Goal: Complete application form: Complete application form

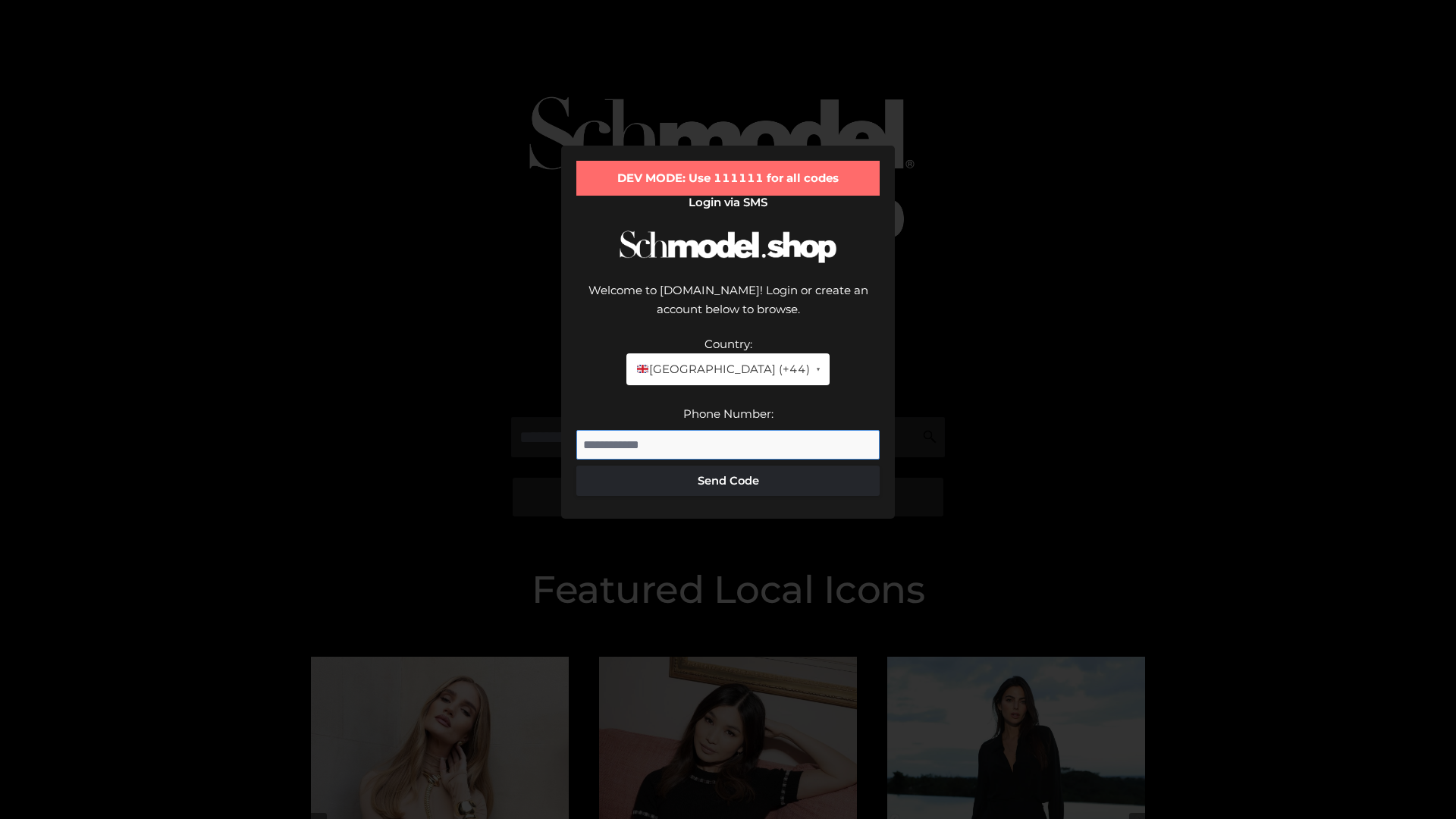
click at [728, 429] on input "Phone Number:" at bounding box center [728, 444] width 303 height 30
type input "**********"
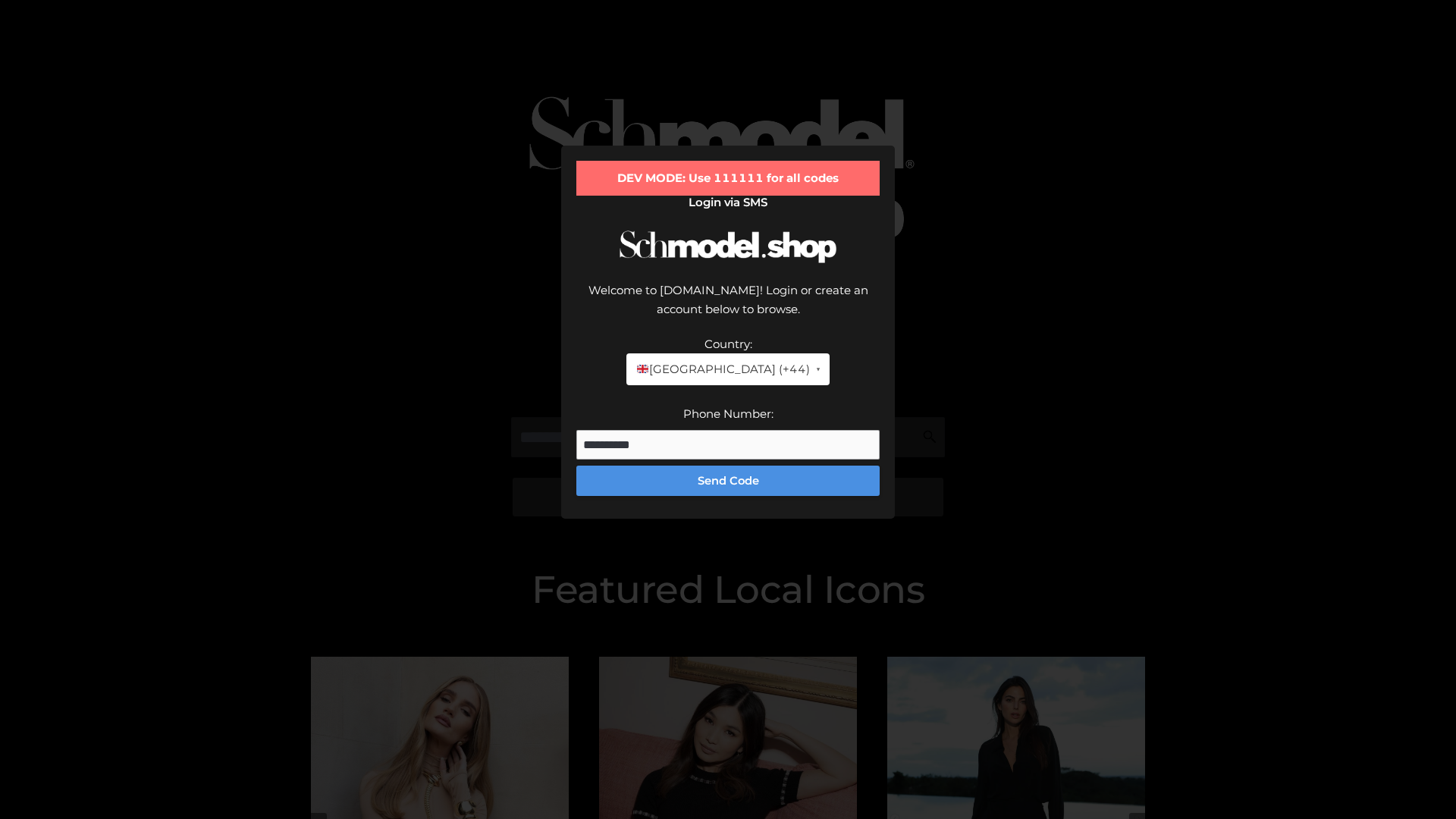
click at [728, 466] on button "Send Code" at bounding box center [728, 481] width 303 height 30
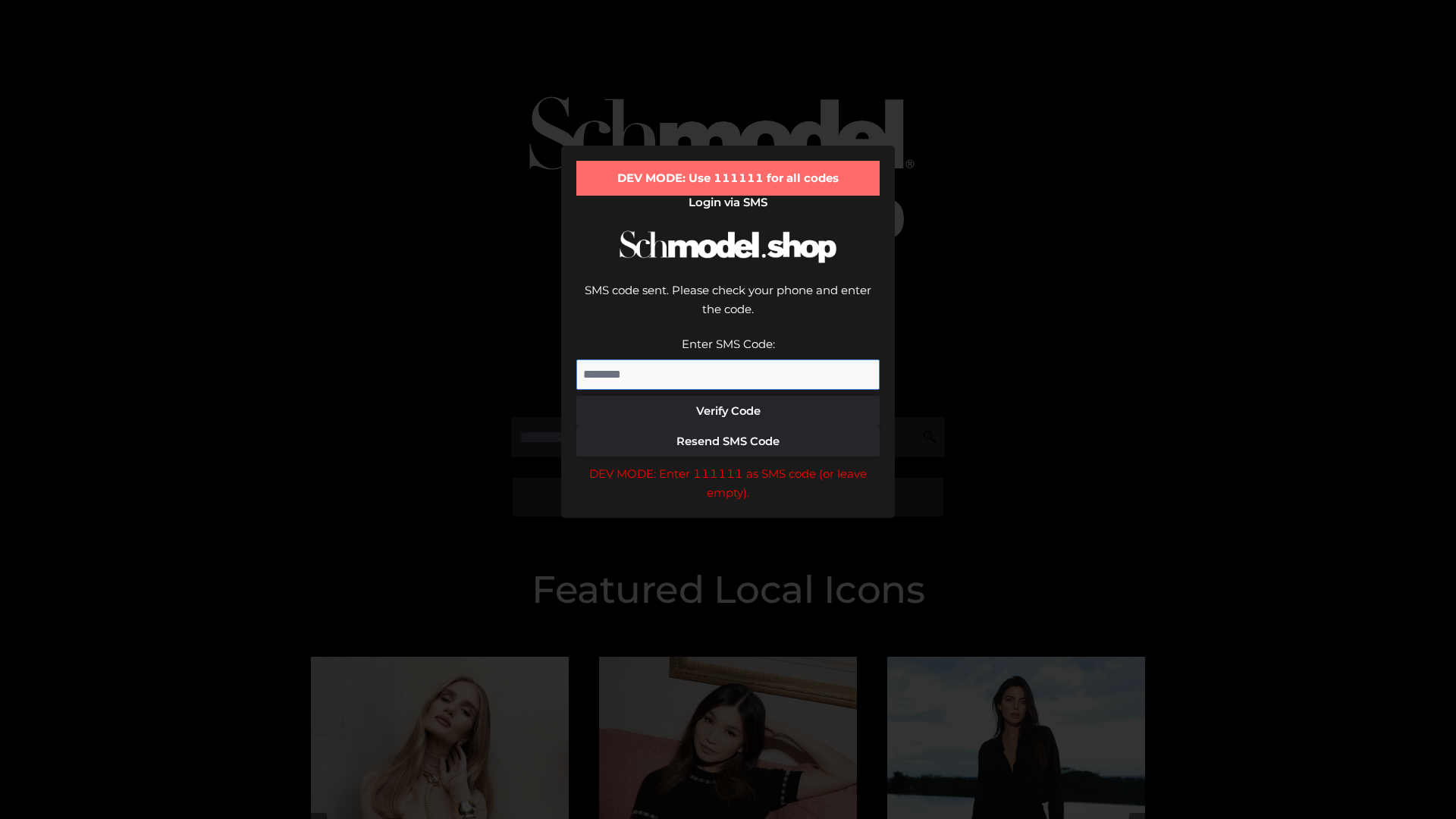
click at [728, 359] on input "Enter SMS Code:" at bounding box center [728, 375] width 303 height 30
type input "******"
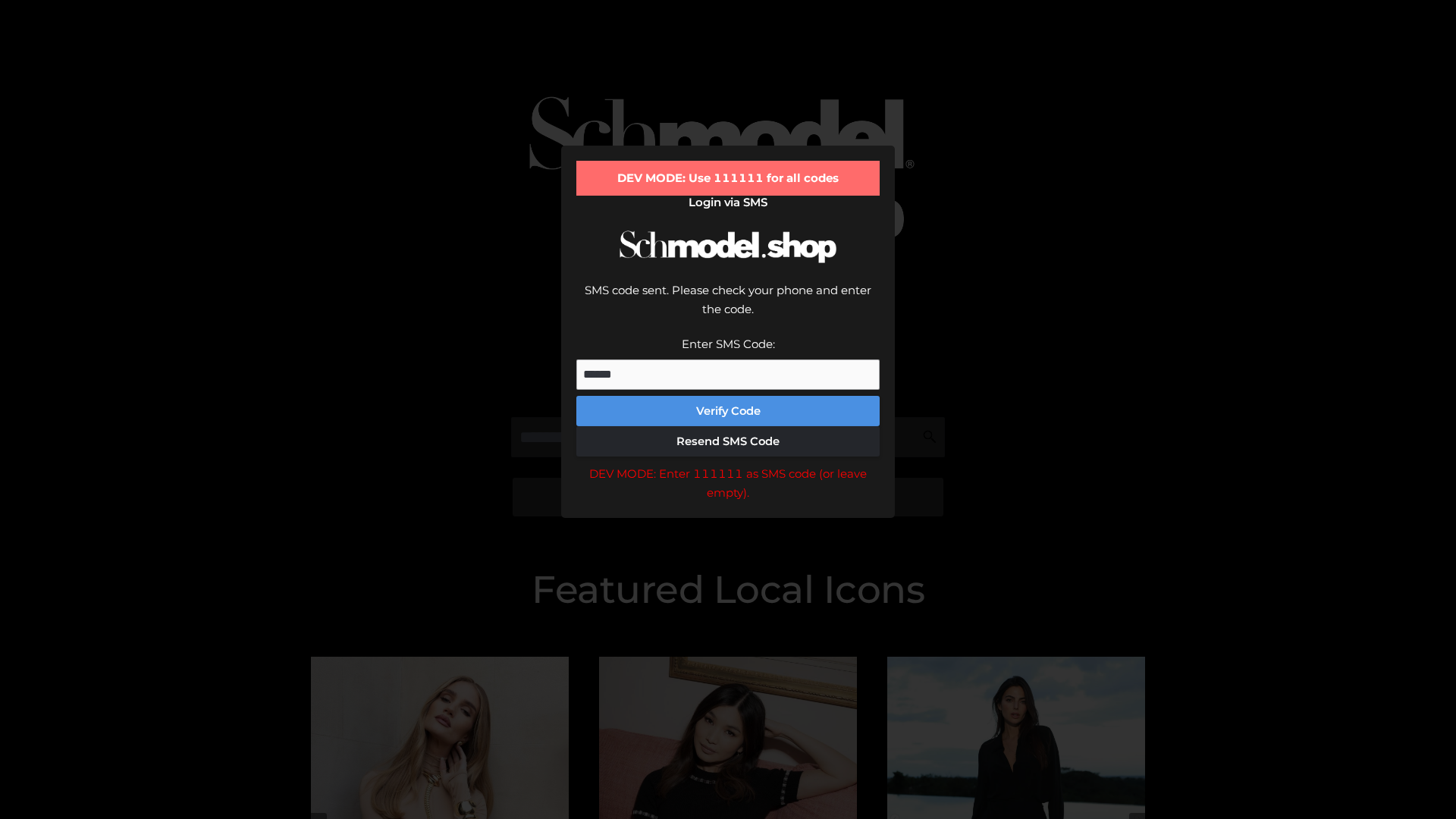
click at [728, 396] on button "Verify Code" at bounding box center [728, 411] width 303 height 30
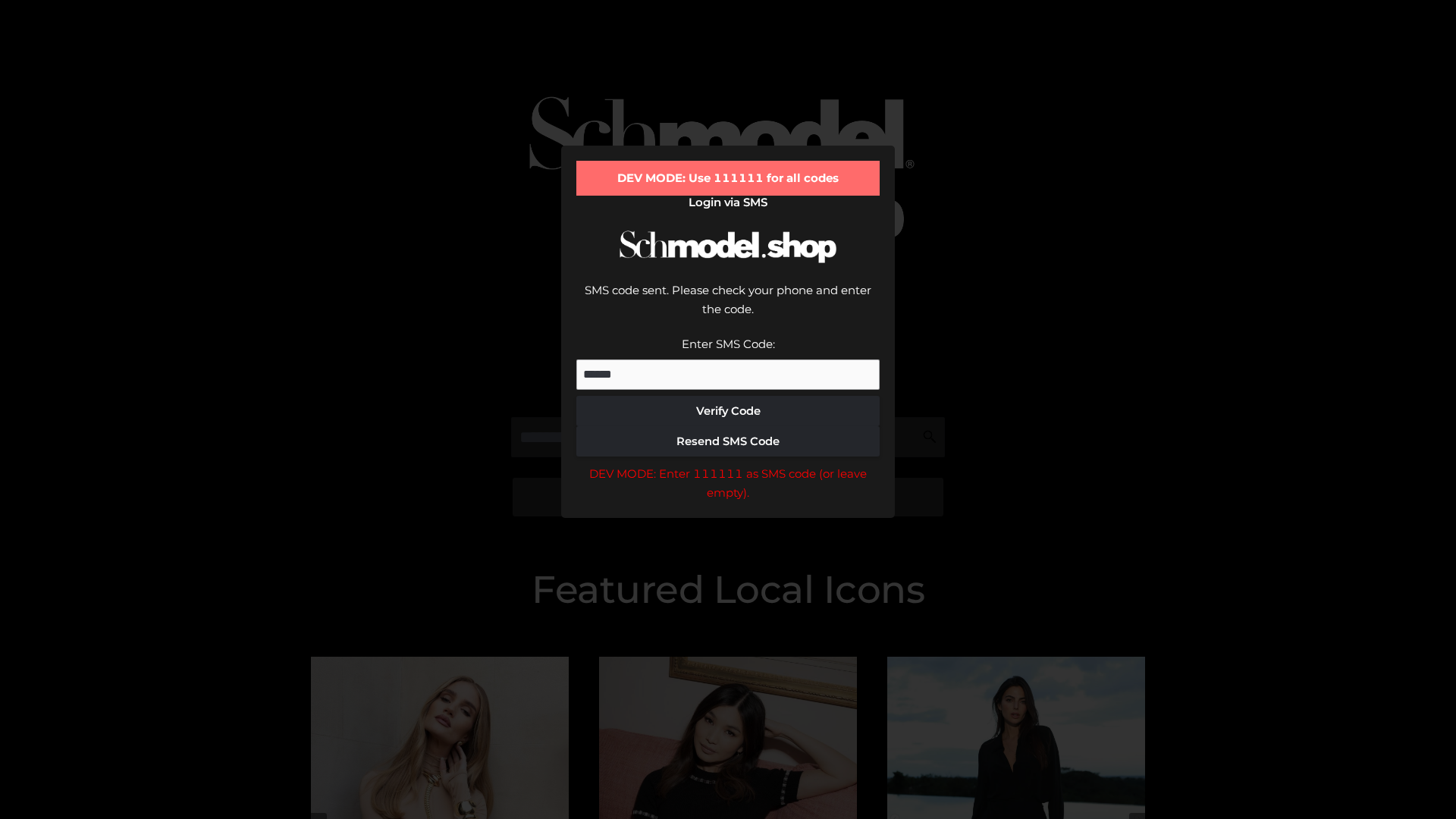
click at [728, 464] on div "DEV MODE: Enter 111111 as SMS code (or leave empty)." at bounding box center [728, 483] width 303 height 39
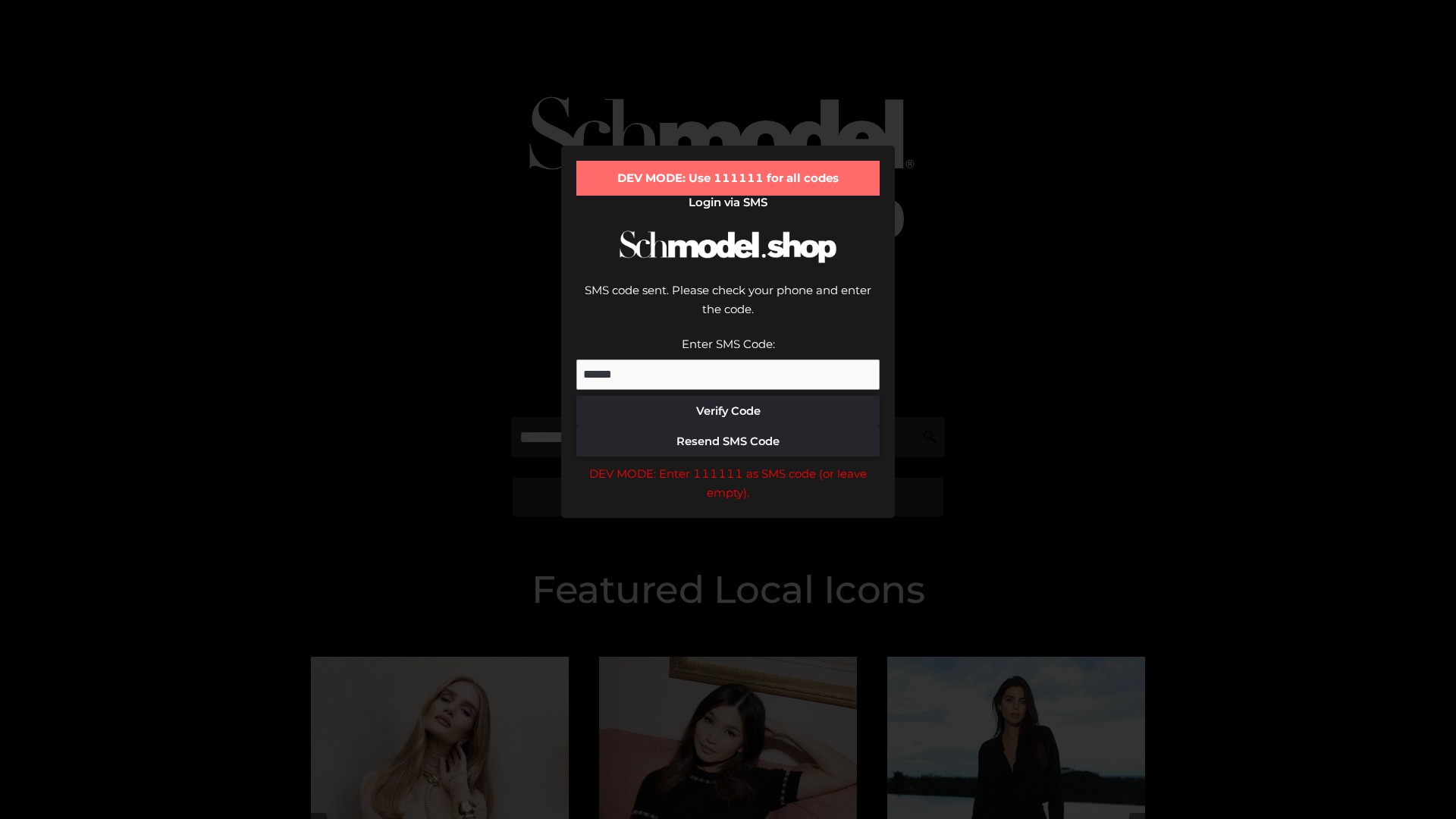
click at [728, 464] on div "DEV MODE: Enter 111111 as SMS code (or leave empty)." at bounding box center [728, 483] width 303 height 39
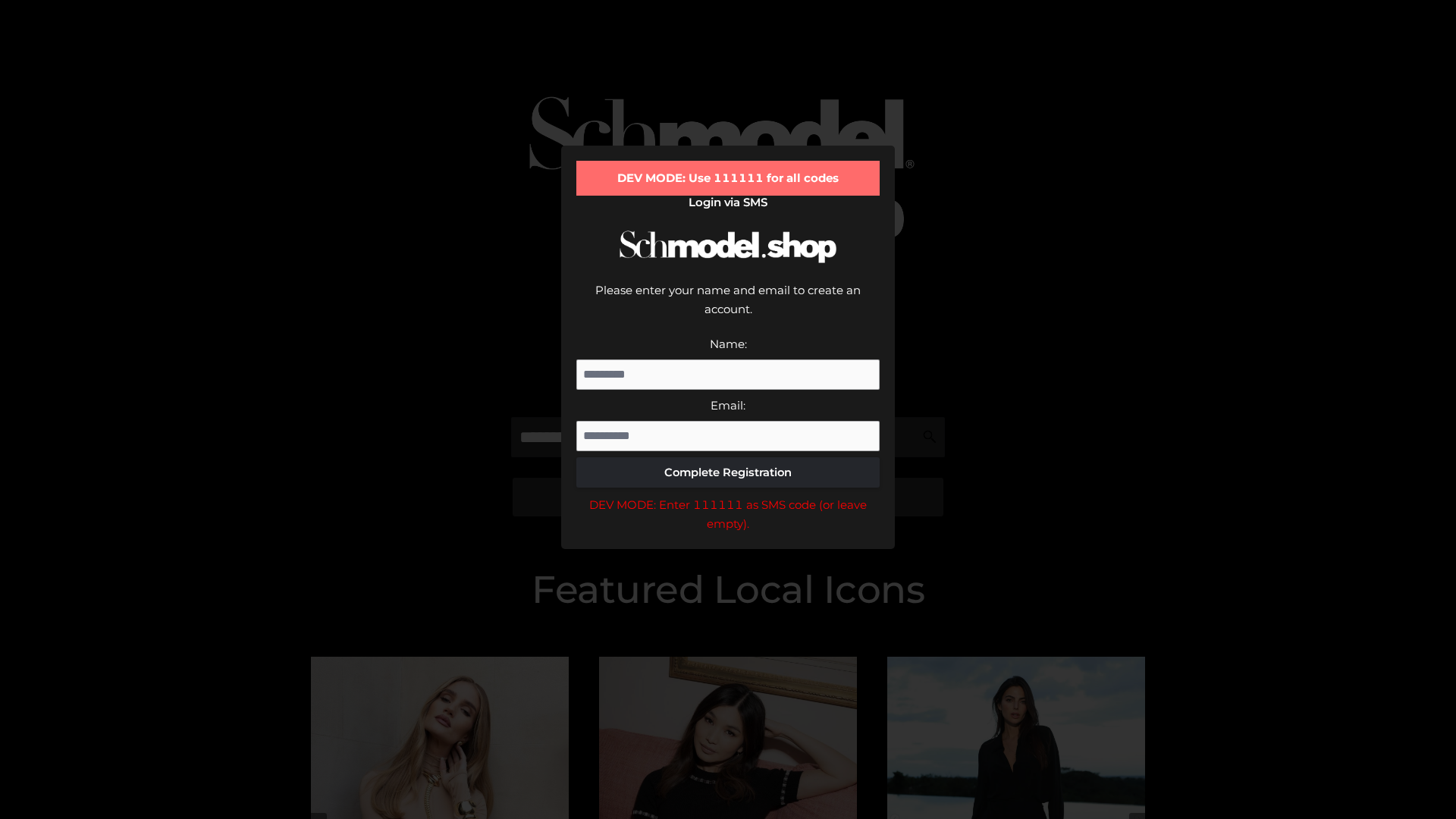
click at [728, 495] on div "DEV MODE: Enter 111111 as SMS code (or leave empty)." at bounding box center [728, 514] width 303 height 39
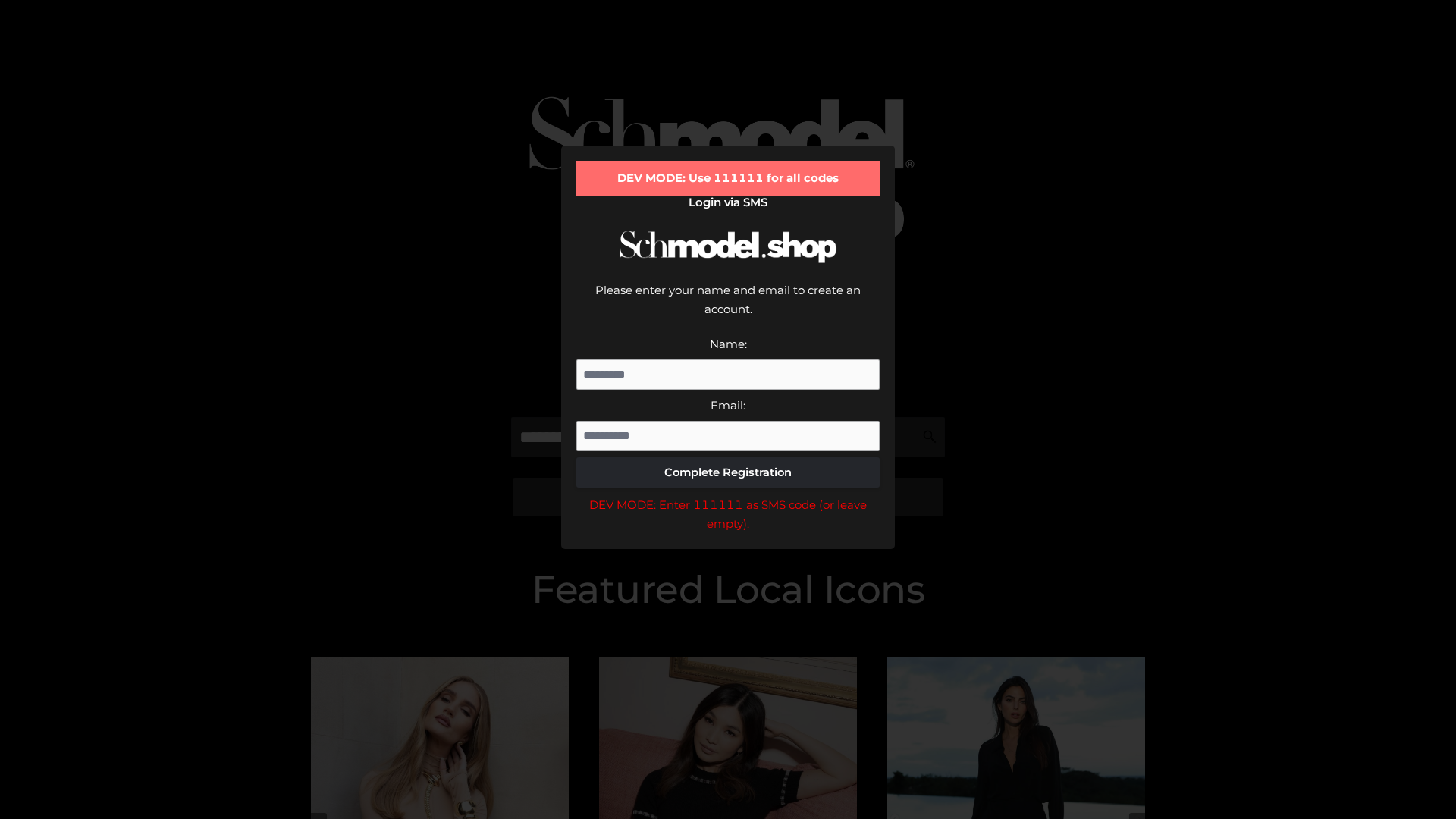
click at [728, 495] on div "DEV MODE: Enter 111111 as SMS code (or leave empty)." at bounding box center [728, 514] width 303 height 39
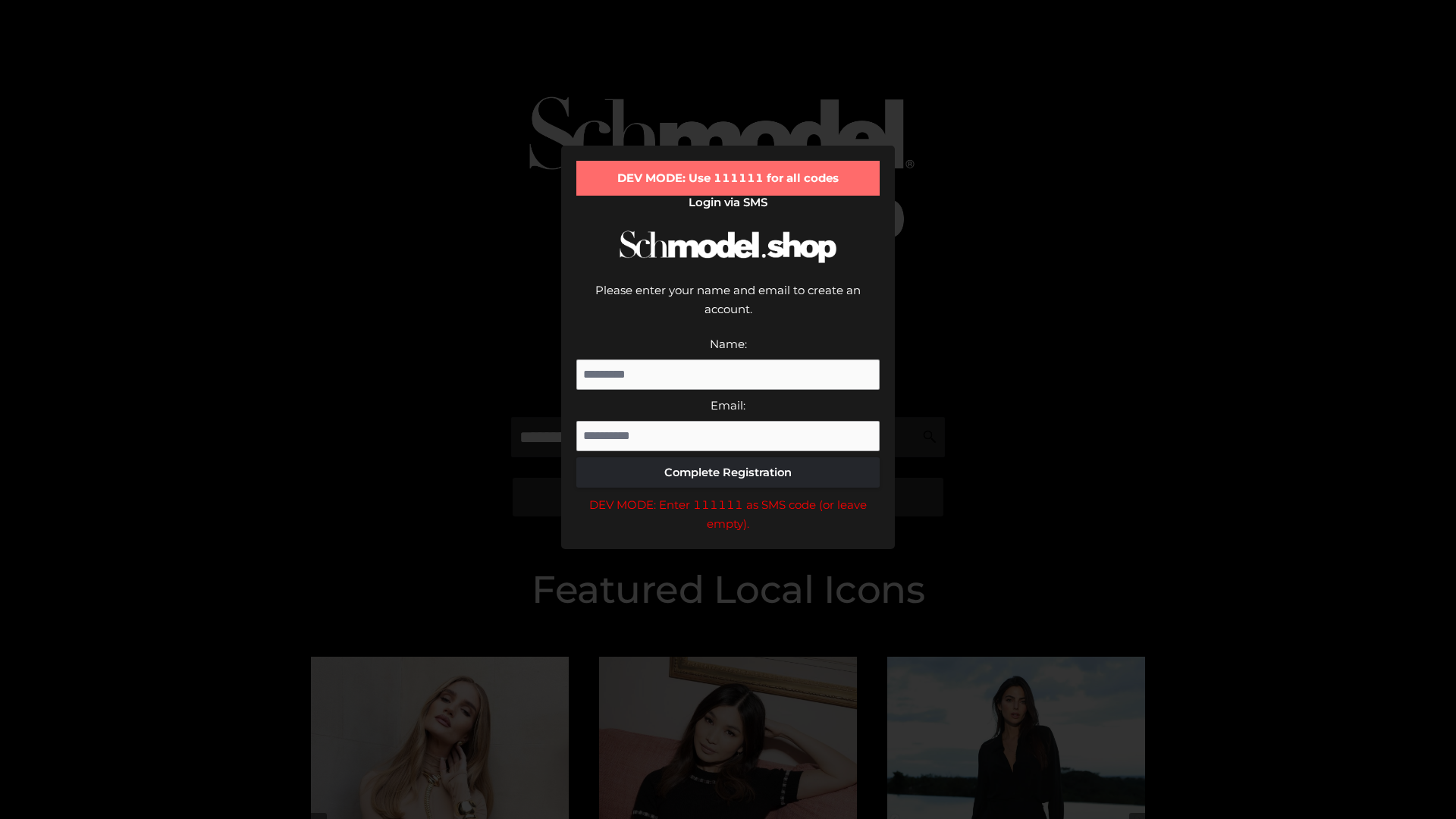
click at [728, 495] on div "DEV MODE: Enter 111111 as SMS code (or leave empty)." at bounding box center [728, 514] width 303 height 39
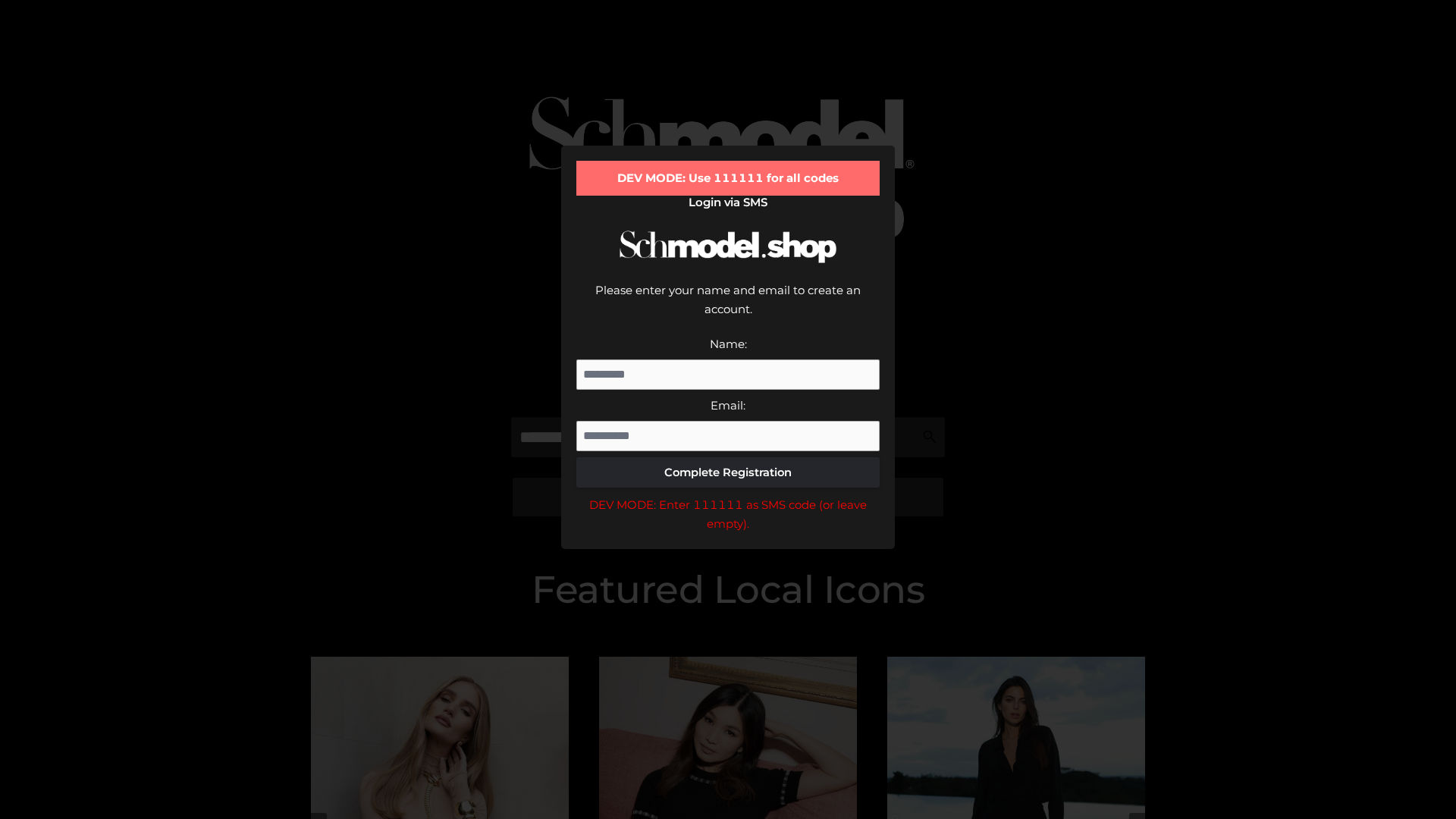
click at [728, 495] on div "DEV MODE: Enter 111111 as SMS code (or leave empty)." at bounding box center [728, 514] width 303 height 39
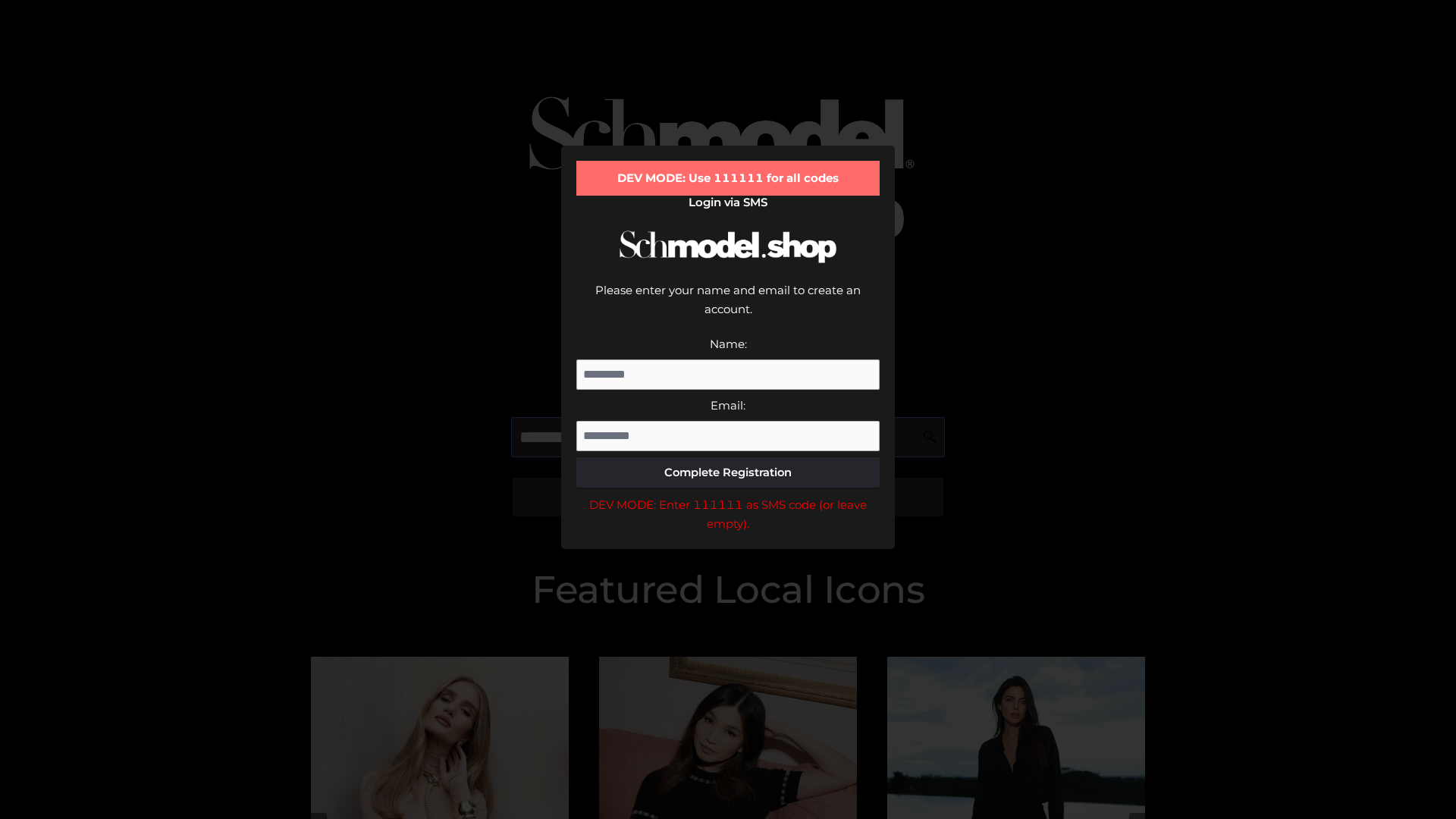
scroll to position [0, 78]
click at [728, 495] on div "DEV MODE: Enter 111111 as SMS code (or leave empty)." at bounding box center [728, 514] width 303 height 39
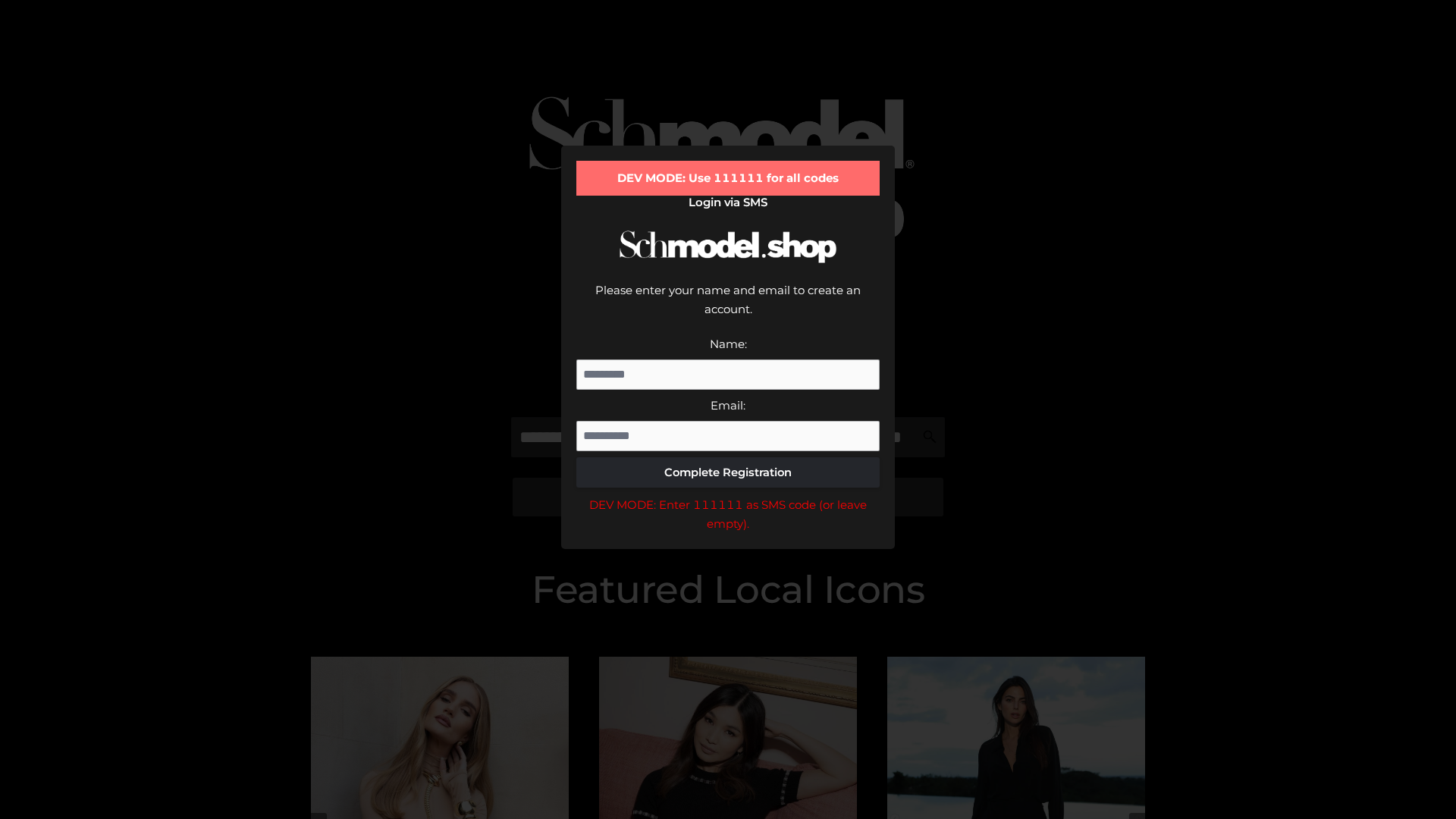
click at [728, 495] on div "DEV MODE: Enter 111111 as SMS code (or leave empty)." at bounding box center [728, 514] width 303 height 39
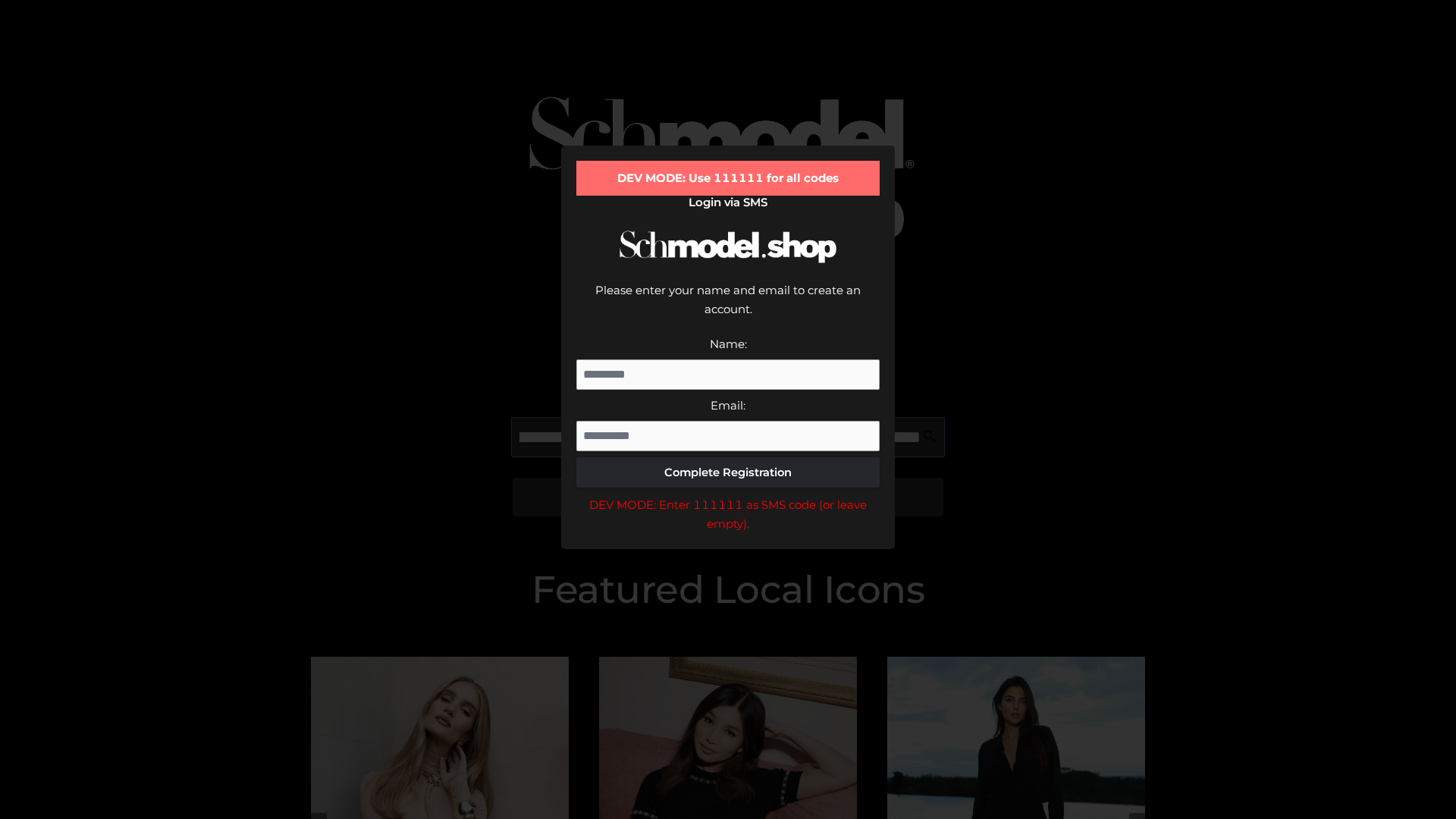
scroll to position [0, 166]
click at [728, 495] on div "DEV MODE: Enter 111111 as SMS code (or leave empty)." at bounding box center [728, 514] width 303 height 39
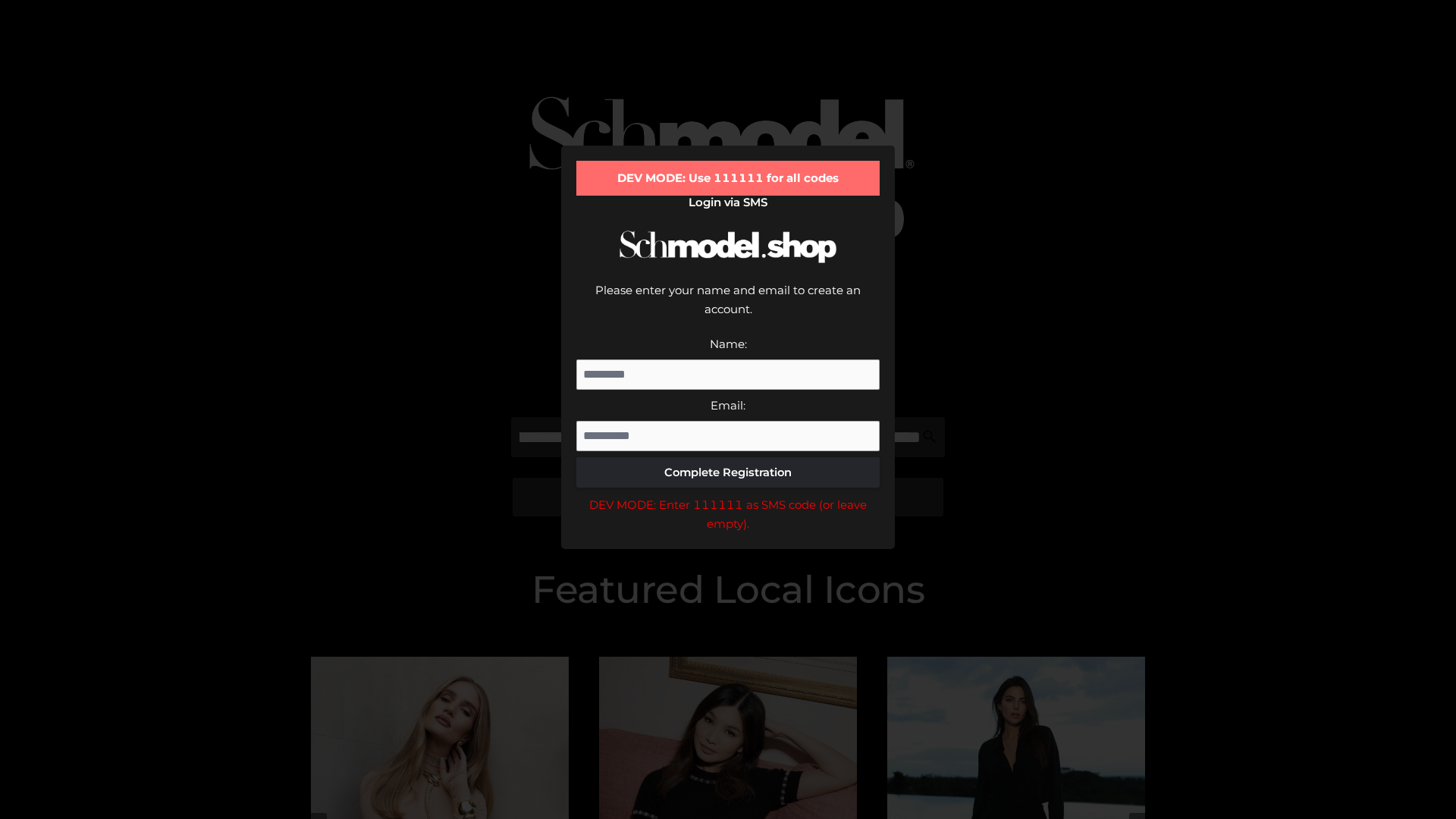
click at [728, 495] on div "DEV MODE: Enter 111111 as SMS code (or leave empty)." at bounding box center [728, 514] width 303 height 39
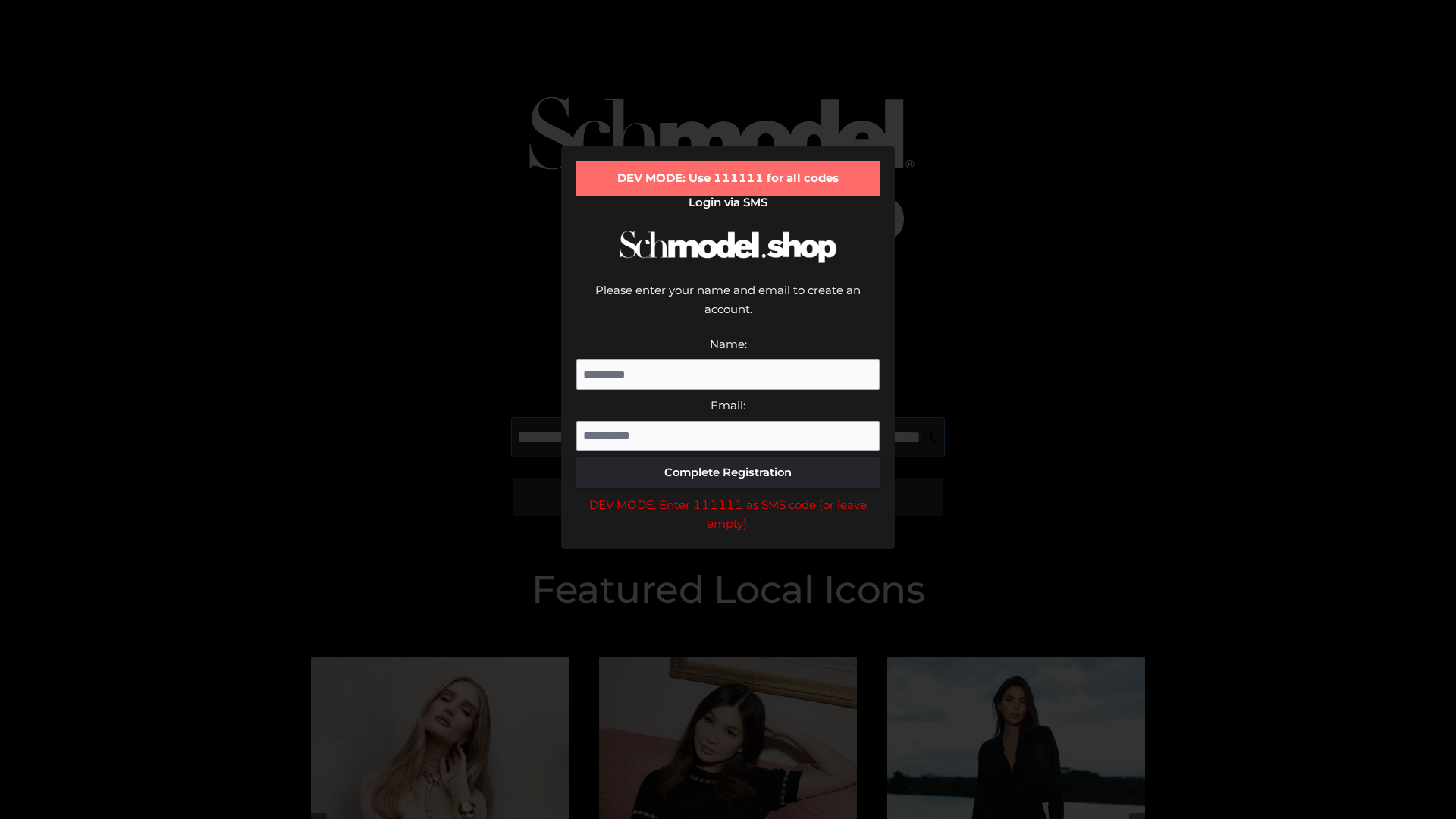
scroll to position [0, 257]
click at [728, 495] on div "DEV MODE: Enter 111111 as SMS code (or leave empty)." at bounding box center [728, 514] width 303 height 39
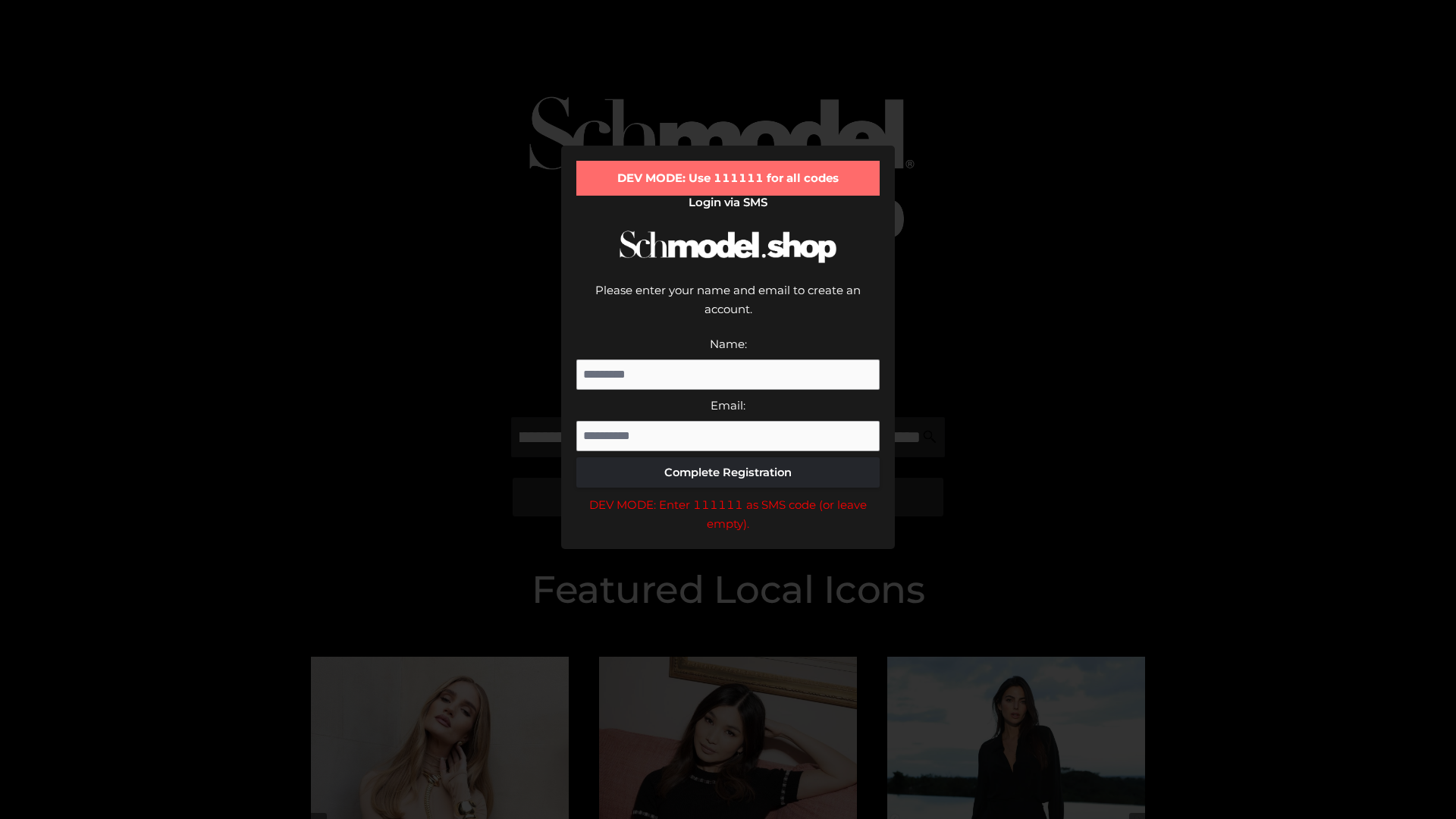
click at [728, 495] on div "DEV MODE: Enter 111111 as SMS code (or leave empty)." at bounding box center [728, 514] width 303 height 39
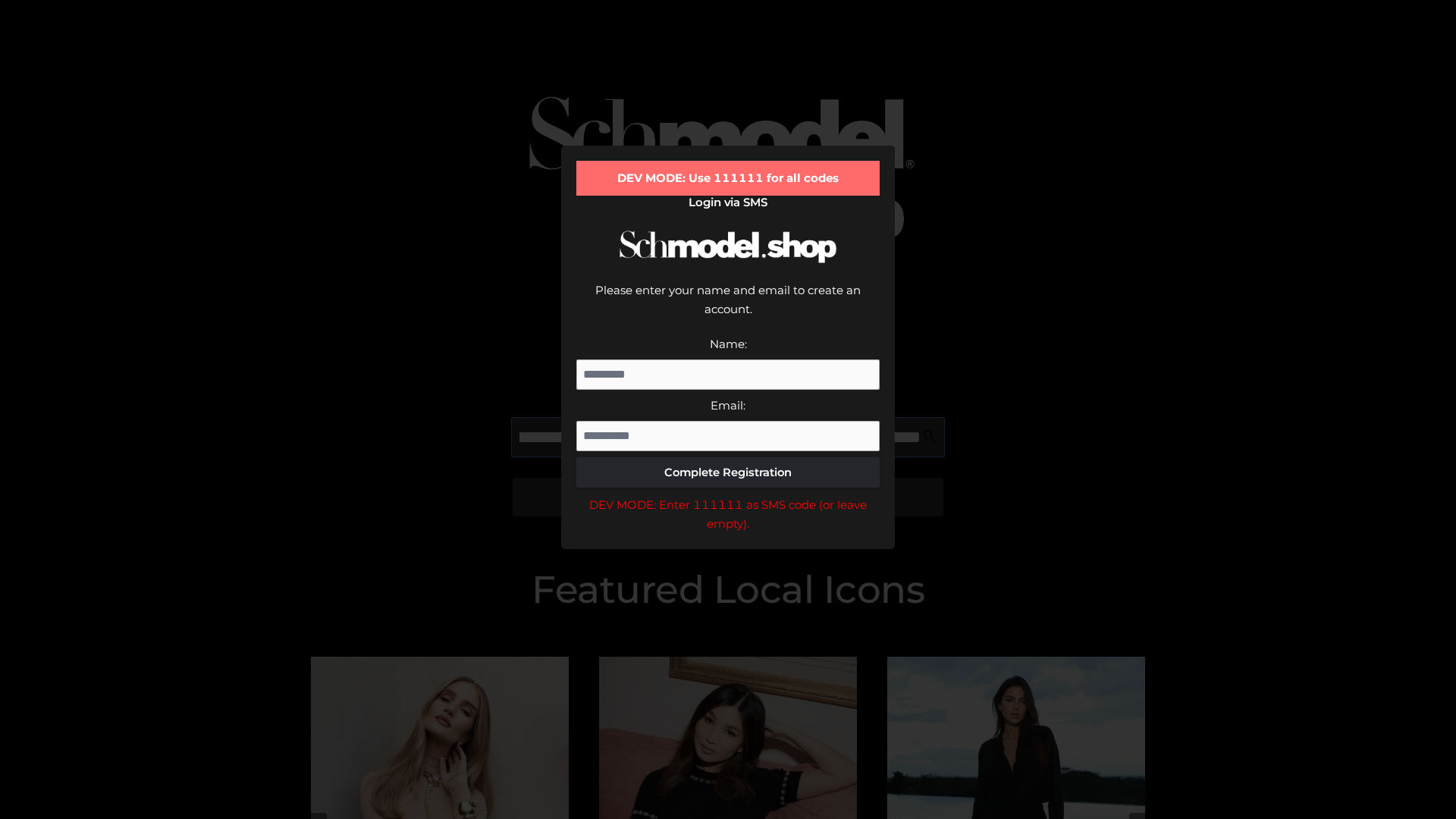
scroll to position [0, 352]
click at [728, 495] on div "DEV MODE: Enter 111111 as SMS code (or leave empty)." at bounding box center [728, 514] width 303 height 39
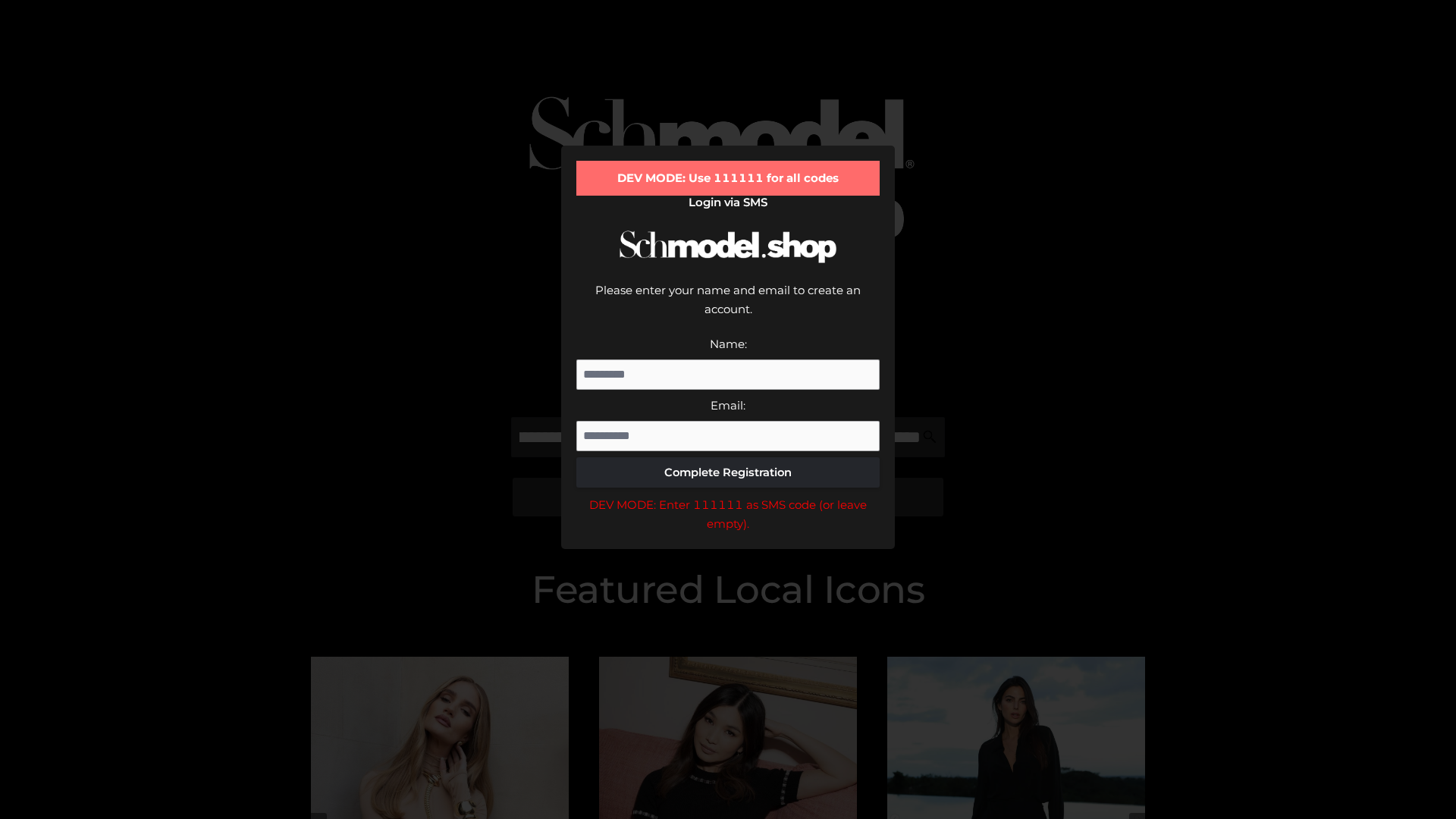
click at [728, 495] on div "DEV MODE: Enter 111111 as SMS code (or leave empty)." at bounding box center [728, 514] width 303 height 39
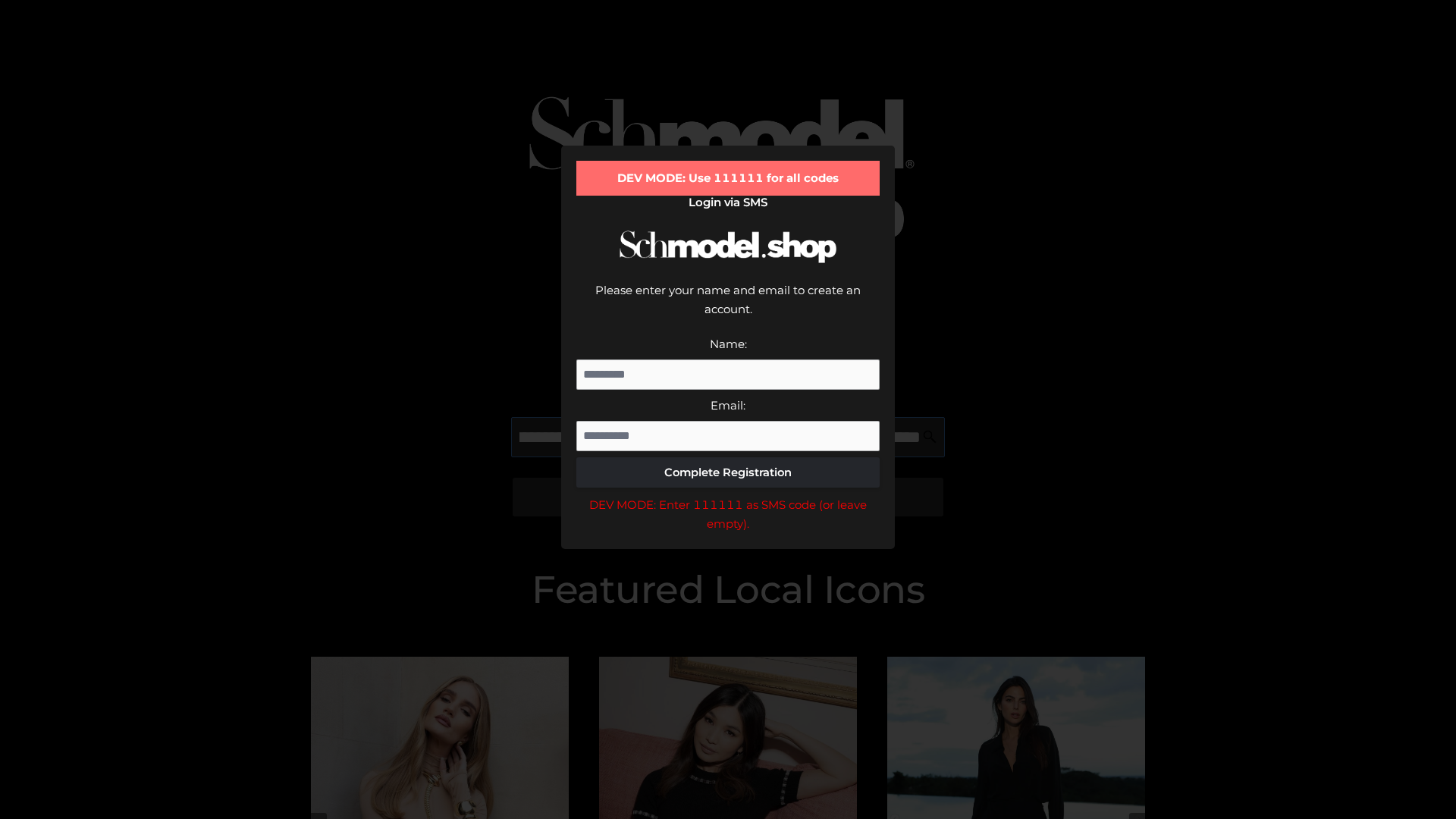
scroll to position [0, 440]
click at [728, 495] on div "DEV MODE: Enter 111111 as SMS code (or leave empty)." at bounding box center [728, 514] width 303 height 39
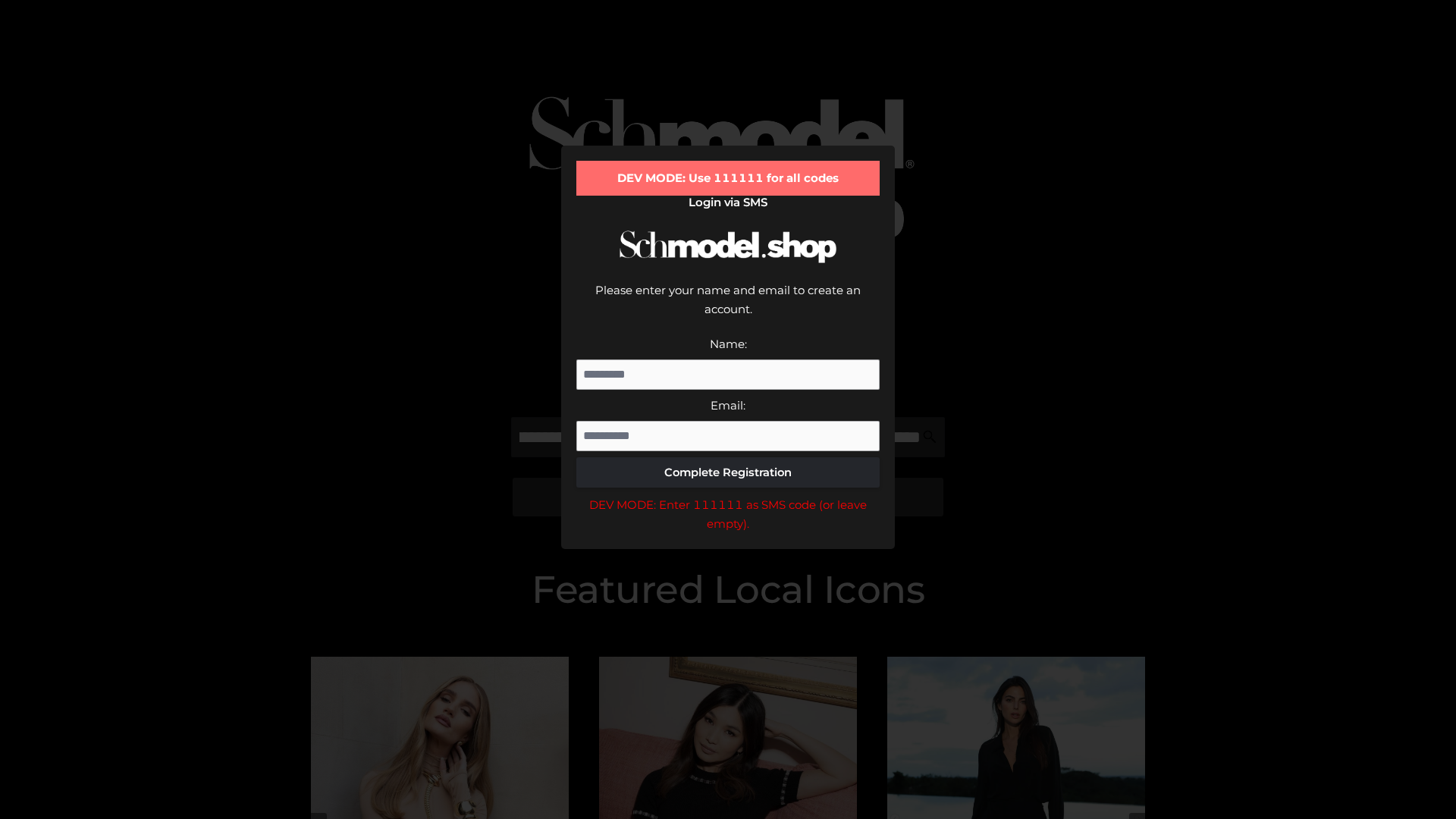
click at [728, 495] on div "DEV MODE: Enter 111111 as SMS code (or leave empty)." at bounding box center [728, 514] width 303 height 39
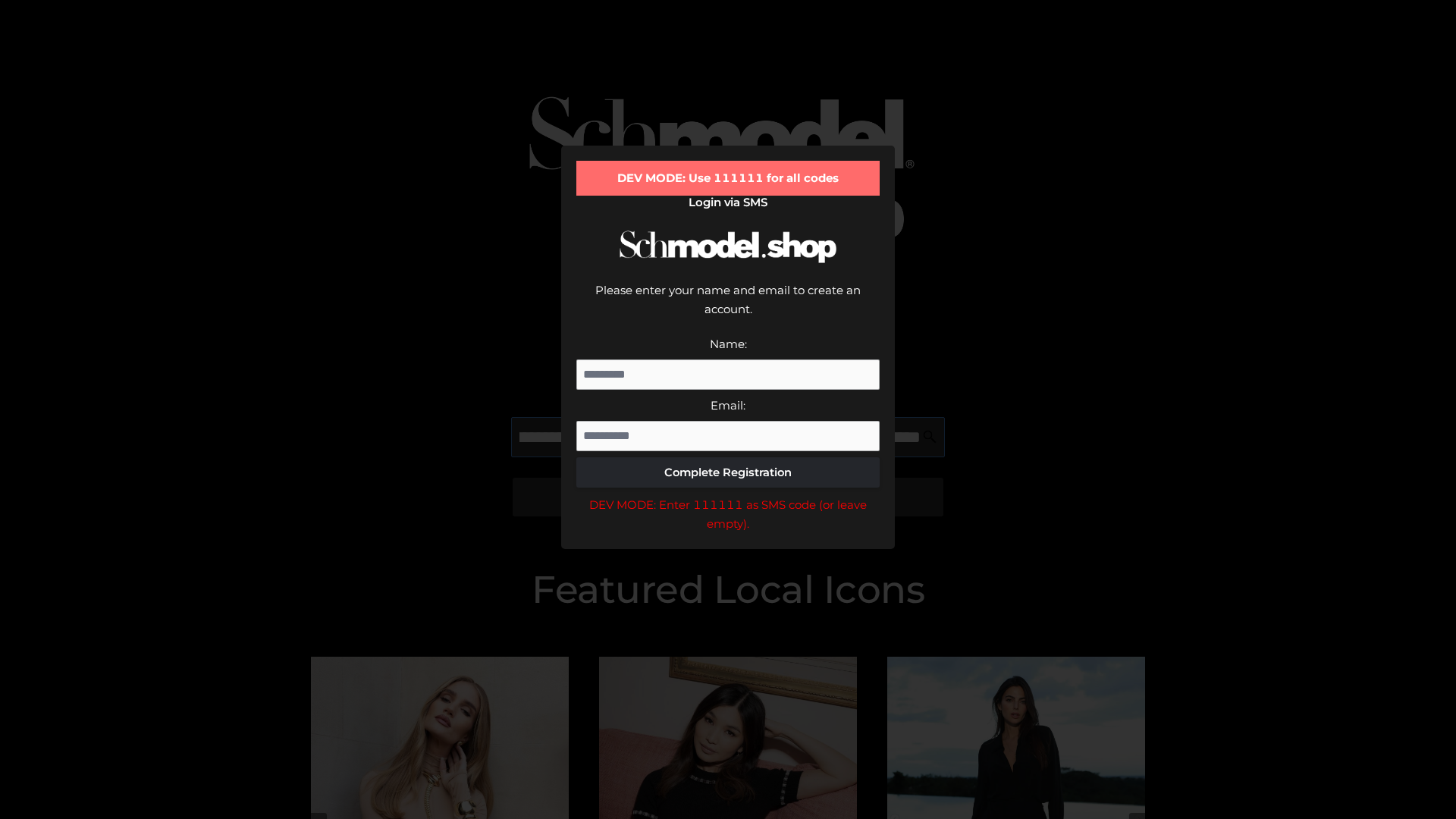
scroll to position [0, 531]
click at [728, 495] on div "DEV MODE: Enter 111111 as SMS code (or leave empty)." at bounding box center [728, 514] width 303 height 39
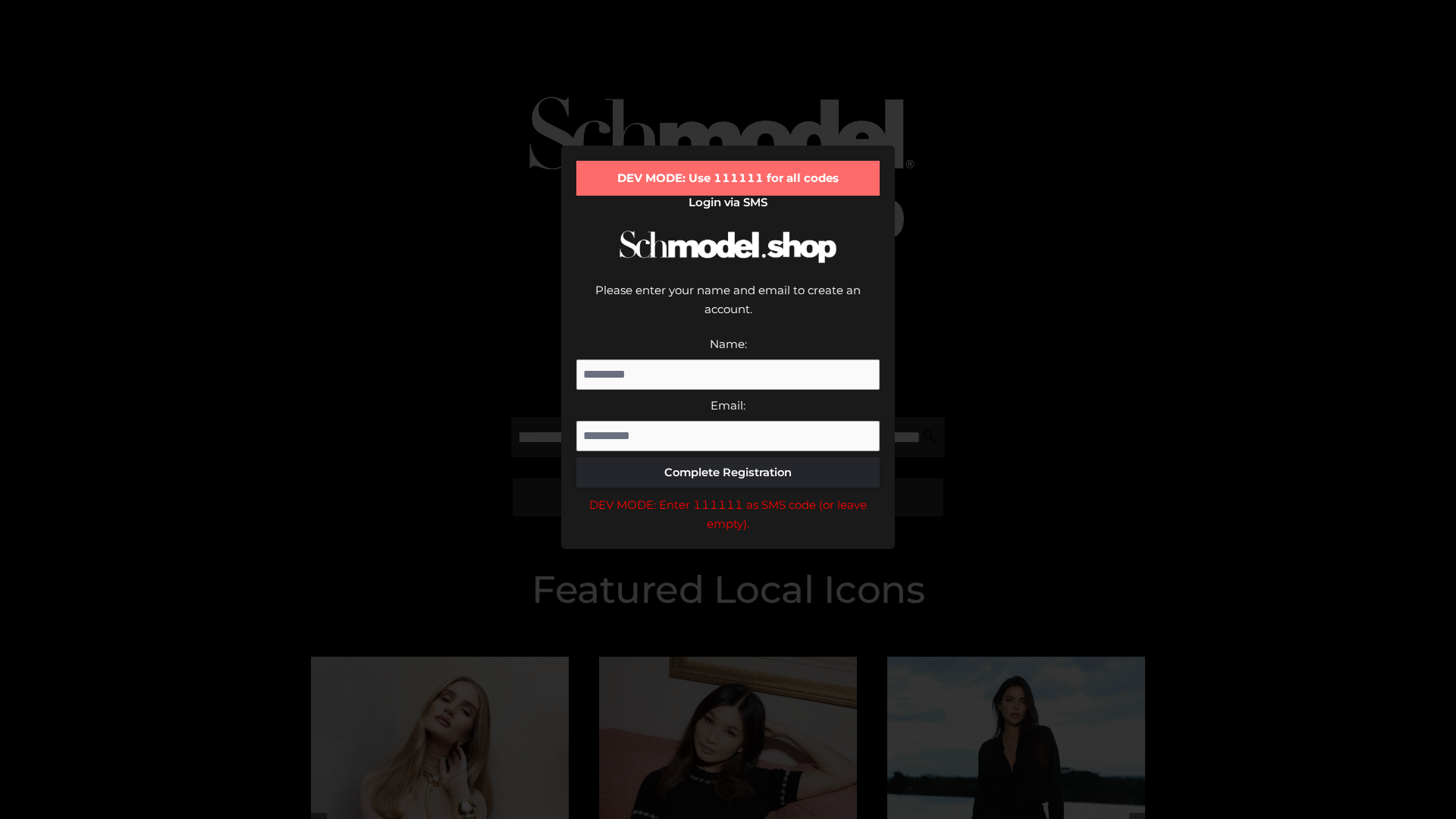
click at [728, 495] on div "DEV MODE: Enter 111111 as SMS code (or leave empty)." at bounding box center [728, 514] width 303 height 39
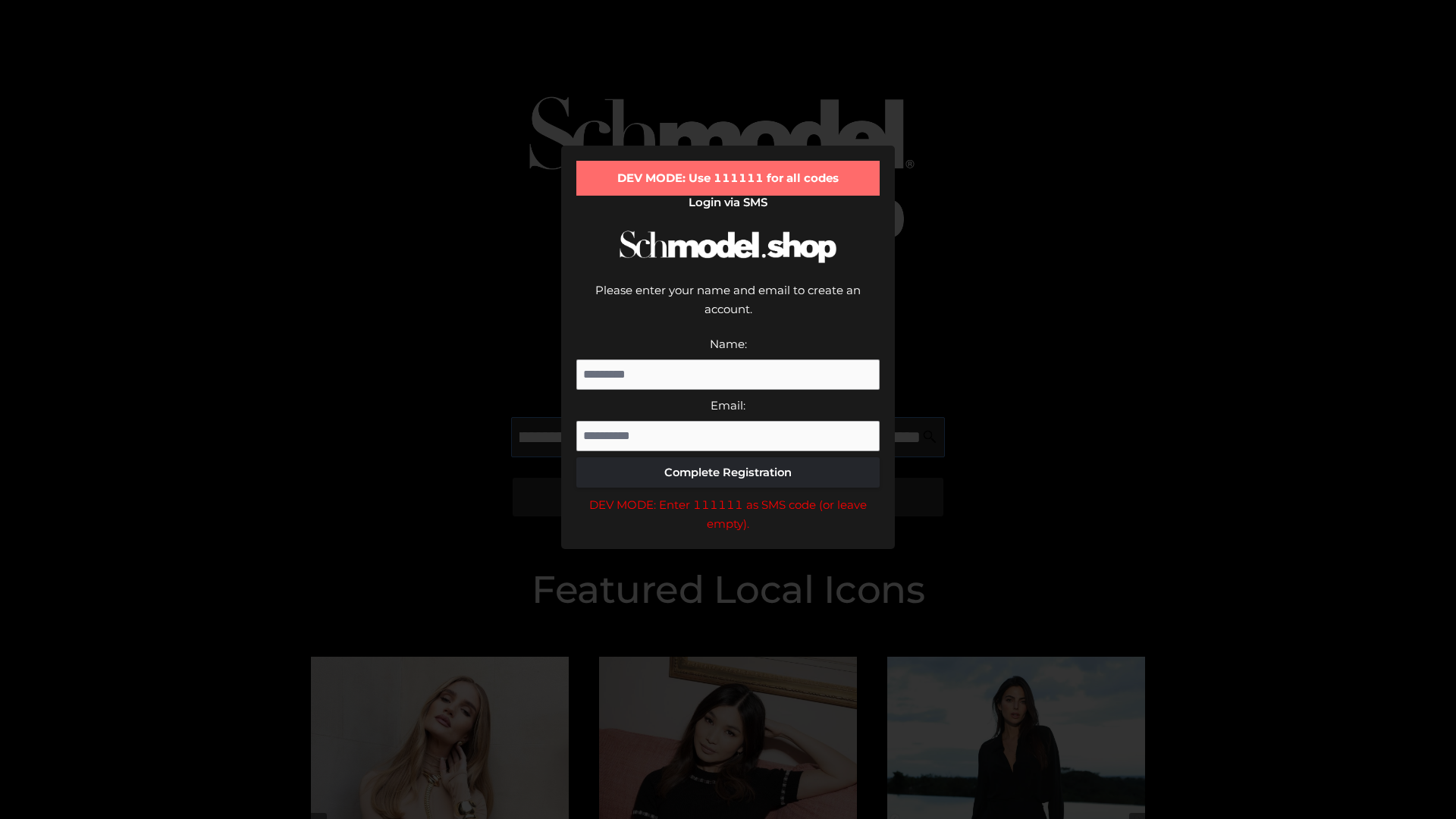
scroll to position [0, 627]
click at [728, 495] on div "DEV MODE: Enter 111111 as SMS code (or leave empty)." at bounding box center [728, 514] width 303 height 39
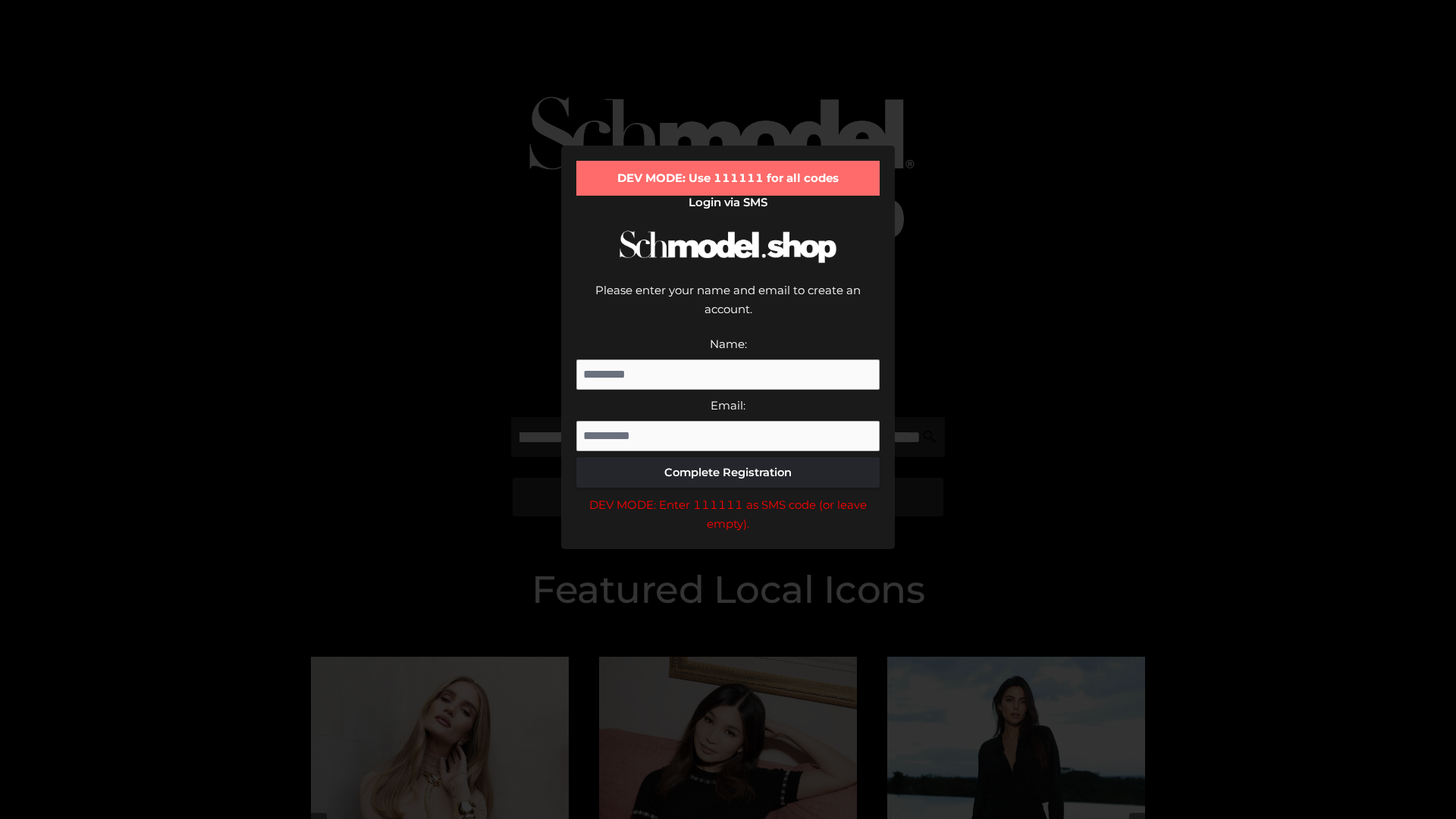
click at [728, 495] on div "DEV MODE: Enter 111111 as SMS code (or leave empty)." at bounding box center [728, 514] width 303 height 39
type input "**********"
